Goal: Task Accomplishment & Management: Manage account settings

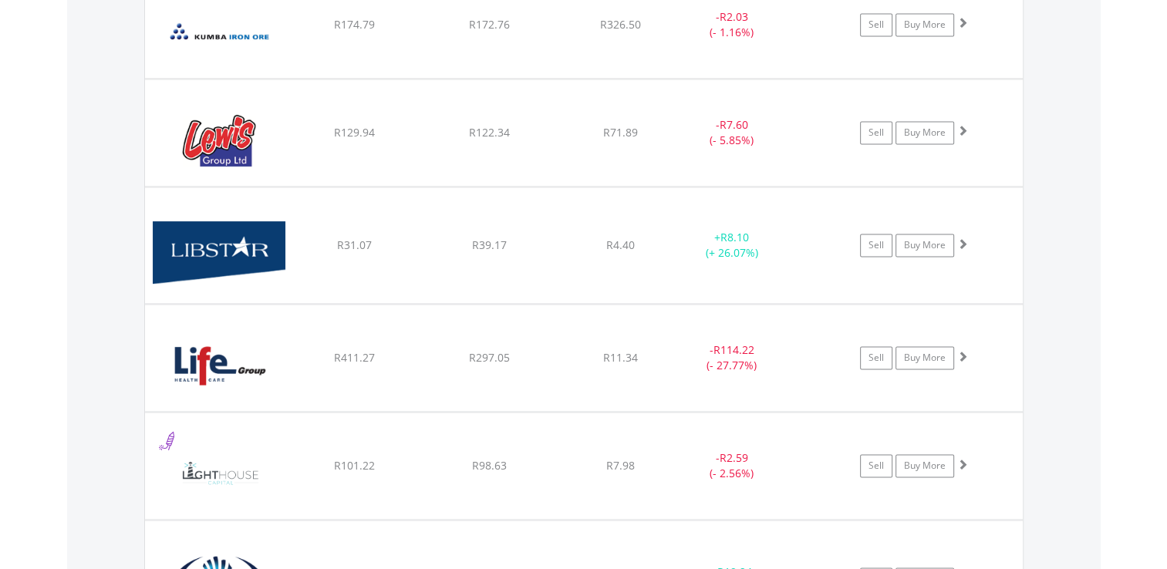
scroll to position [14048, 0]
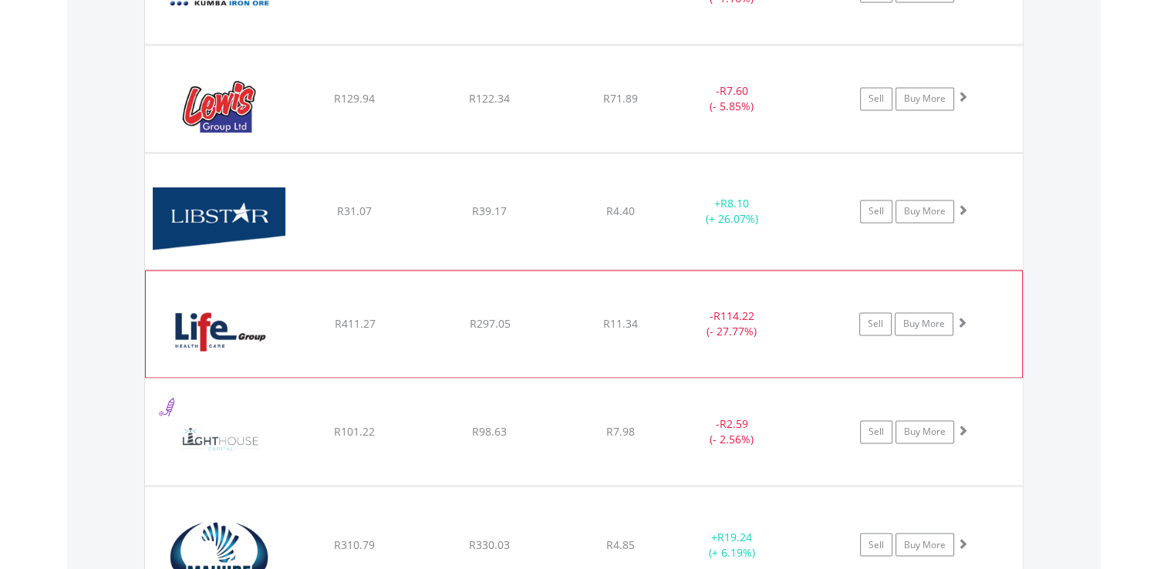
click at [962, 317] on span at bounding box center [961, 322] width 11 height 11
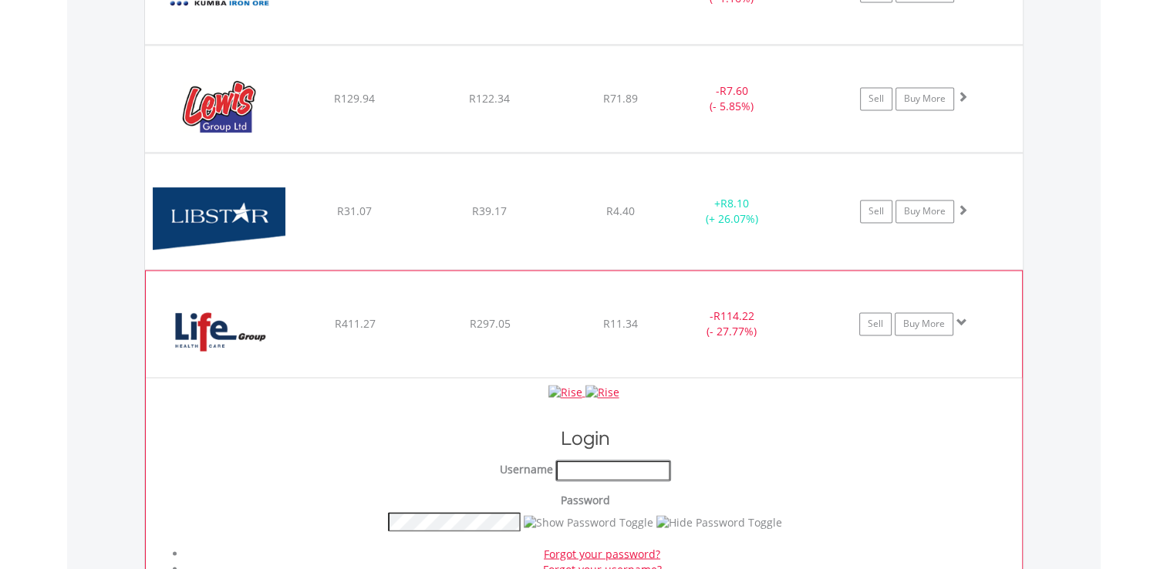
type input "*********"
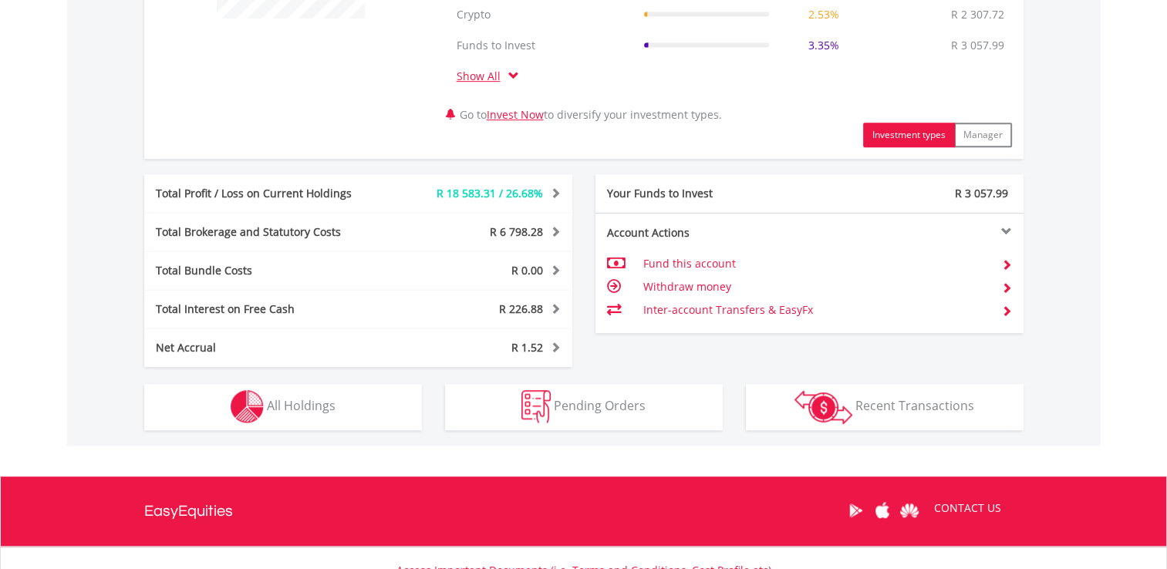
scroll to position [734, 0]
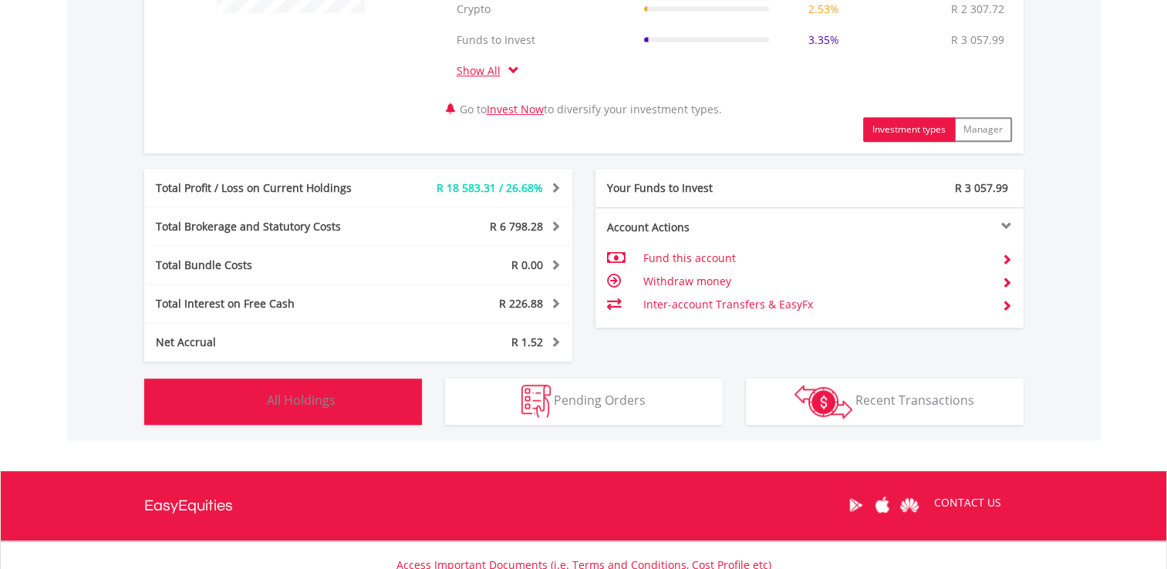
click at [367, 402] on button "Holdings All Holdings" at bounding box center [283, 402] width 278 height 46
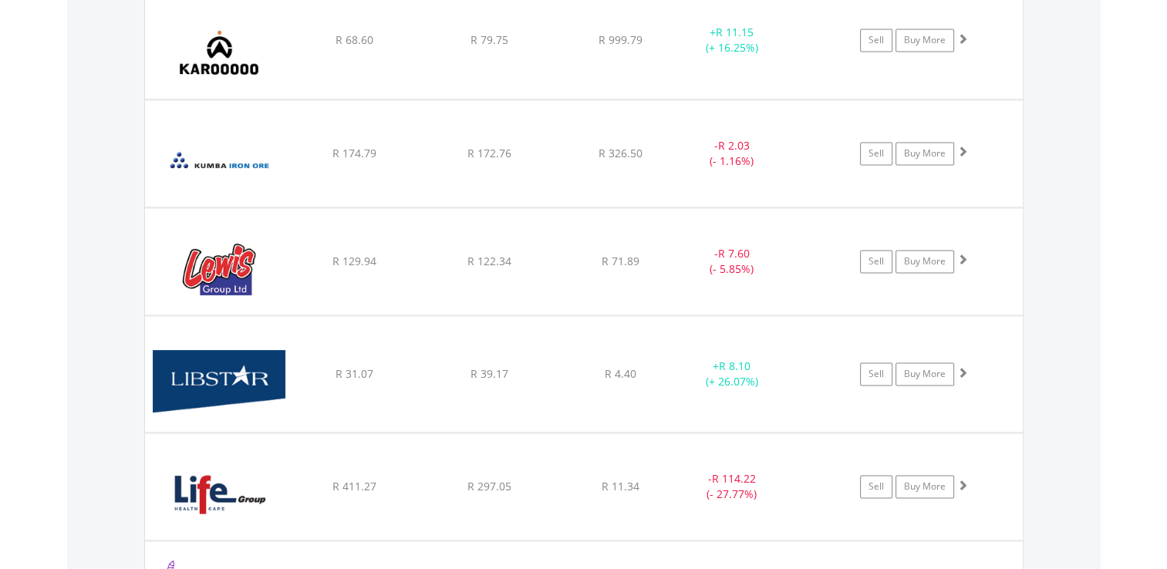
scroll to position [13920, 0]
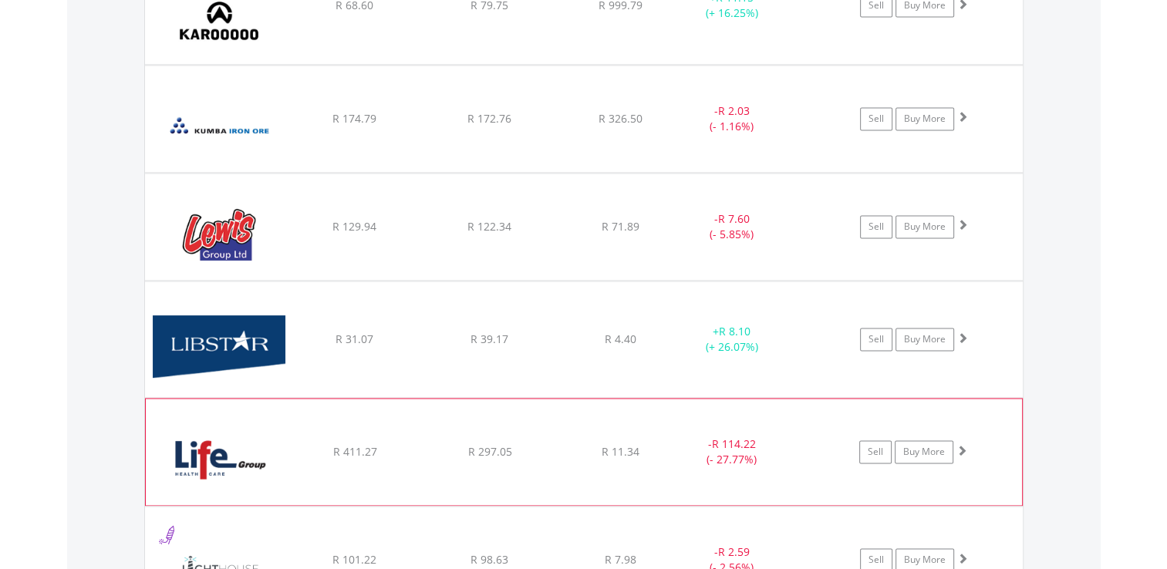
click at [962, 445] on span at bounding box center [961, 450] width 11 height 11
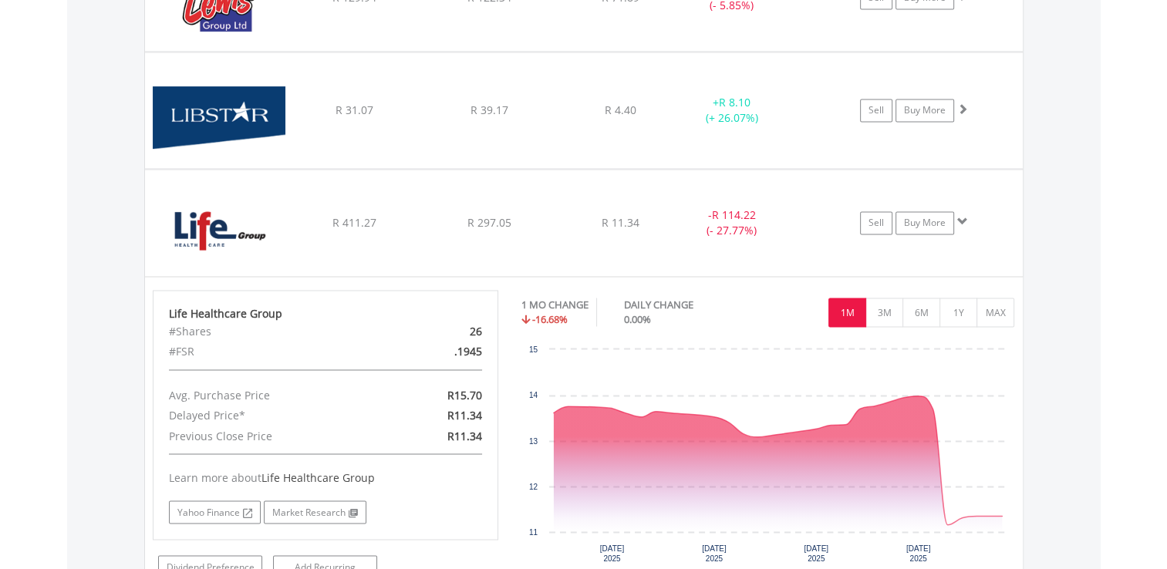
scroll to position [14255, 0]
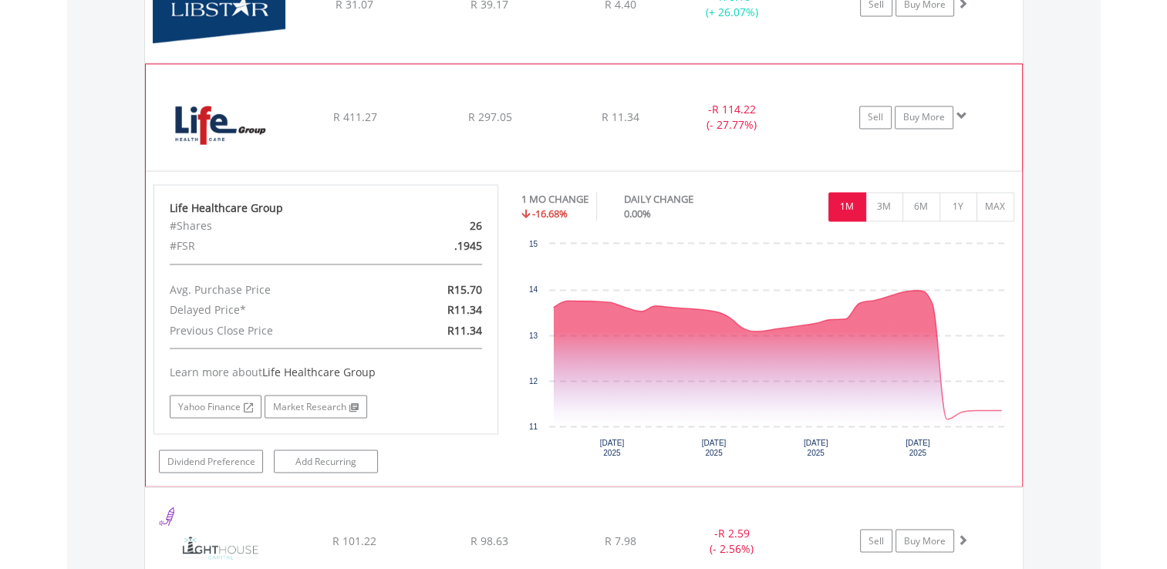
click at [959, 110] on span at bounding box center [961, 115] width 11 height 11
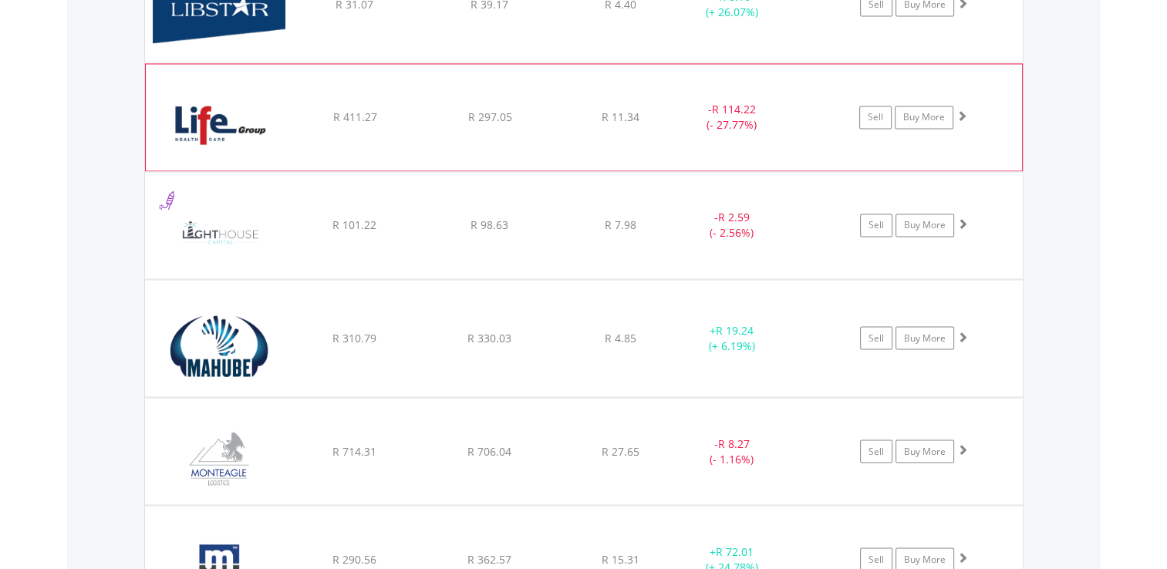
click at [959, 110] on span at bounding box center [961, 115] width 11 height 11
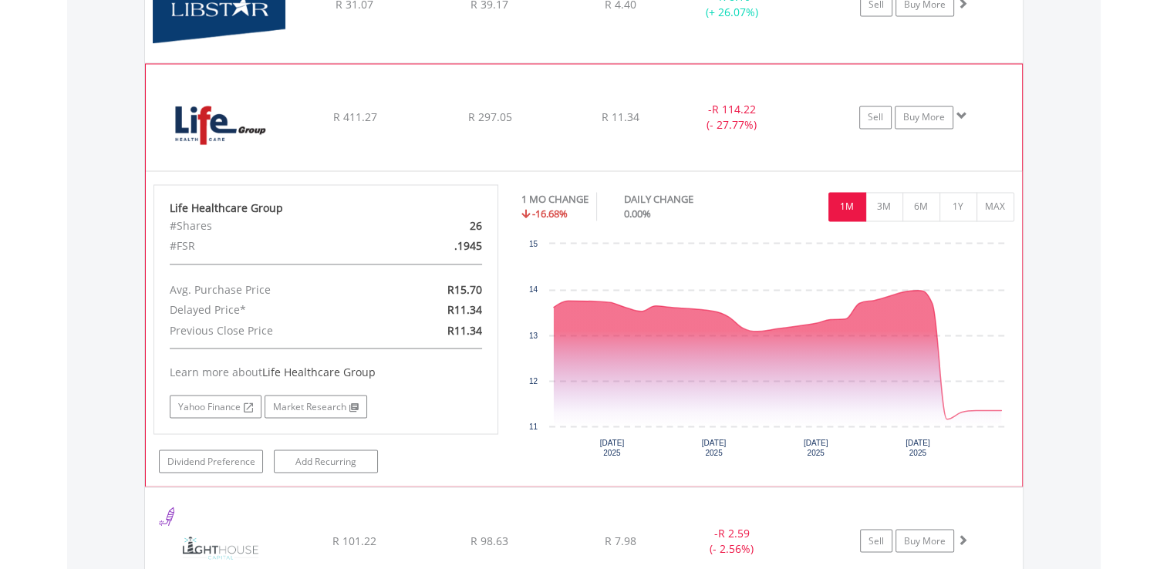
click at [966, 110] on span at bounding box center [961, 115] width 11 height 11
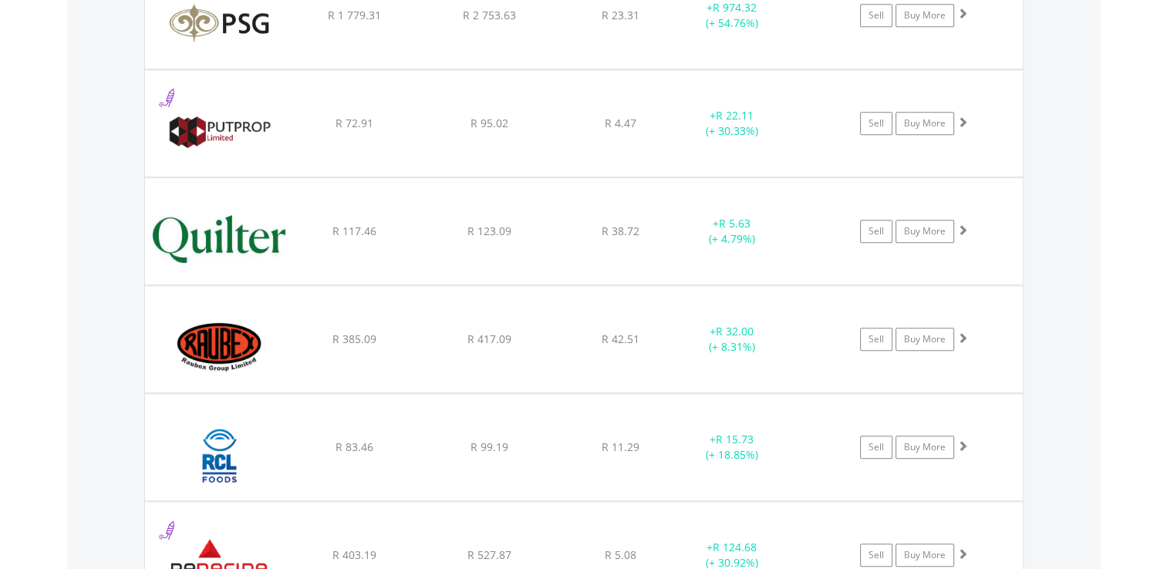
scroll to position [18655, 0]
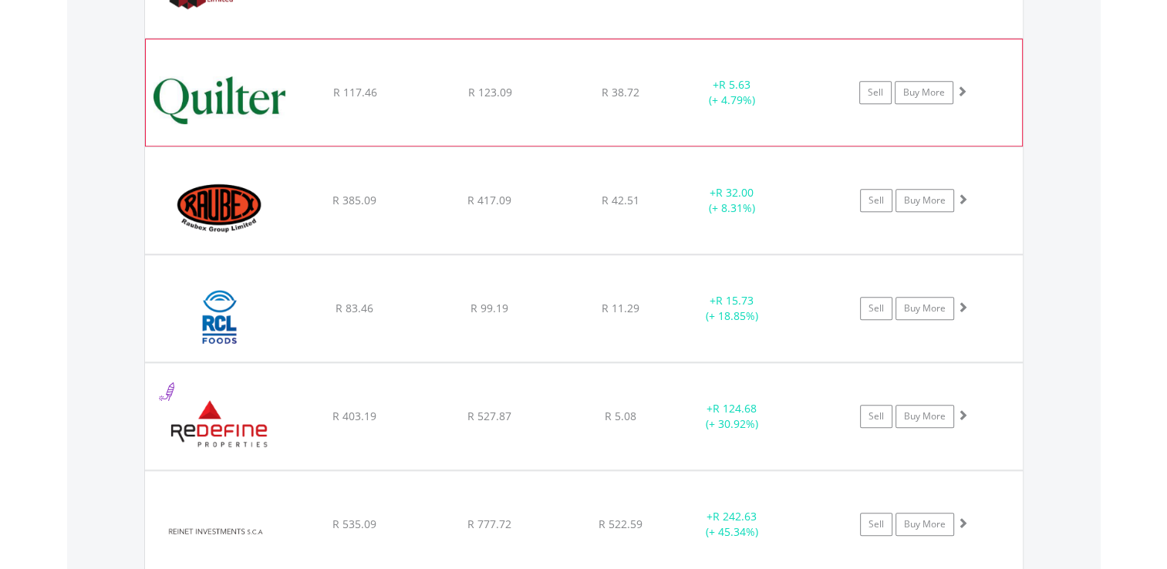
click at [960, 86] on span at bounding box center [961, 91] width 11 height 11
